Goal: Complete application form

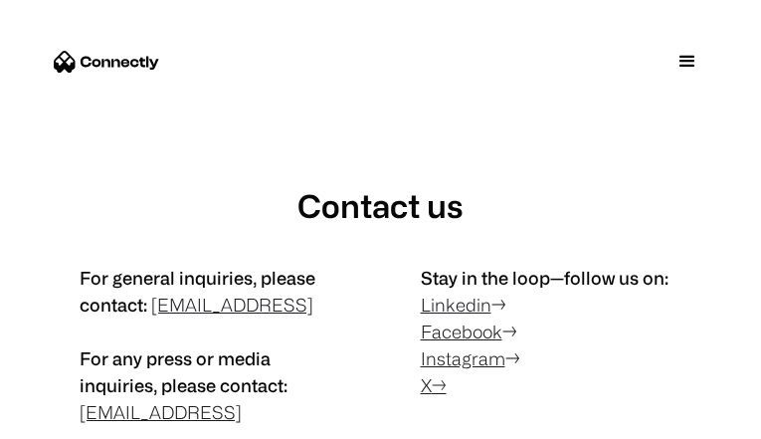
type input "**********"
select select "*****"
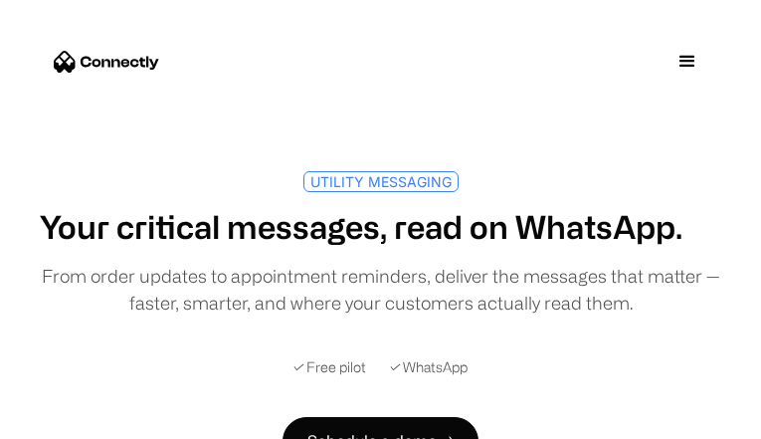
type input "**********"
select select "******"
